Goal: Information Seeking & Learning: Learn about a topic

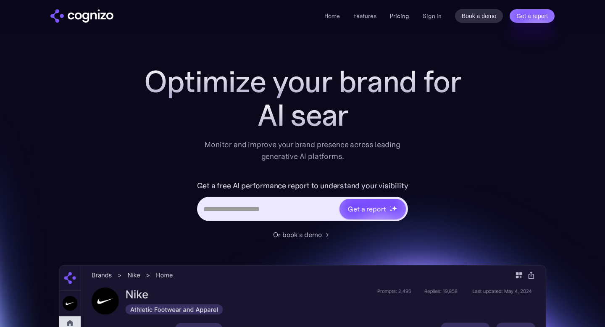
click at [399, 12] on link "Pricing" at bounding box center [399, 16] width 19 height 8
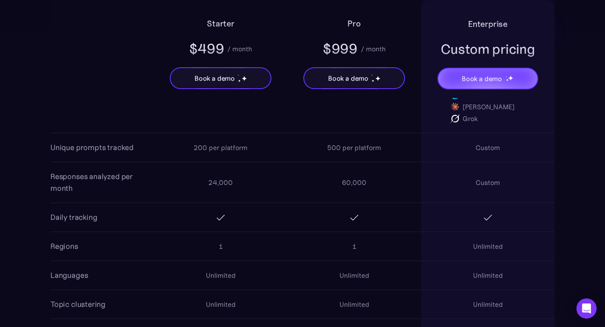
scroll to position [689, 0]
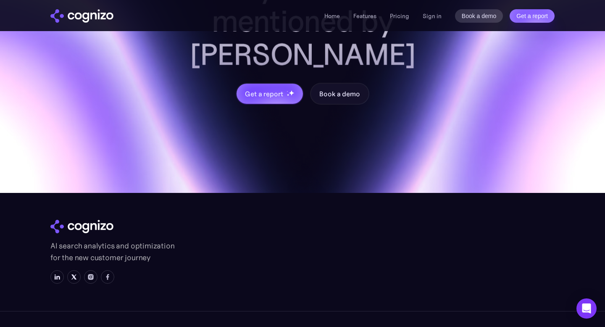
scroll to position [3374, 0]
click at [403, 17] on link "Pricing" at bounding box center [399, 16] width 19 height 8
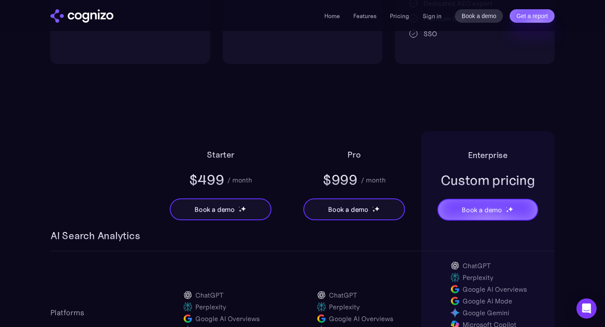
scroll to position [333, 0]
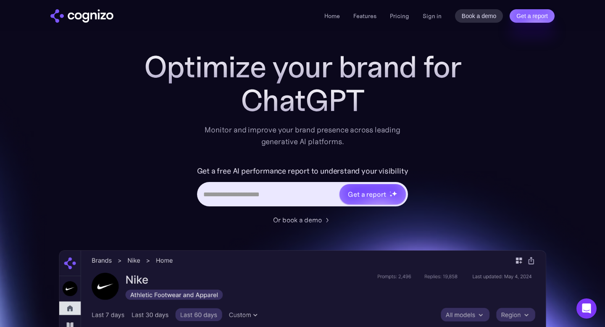
scroll to position [7, 0]
